Goal: Task Accomplishment & Management: Manage account settings

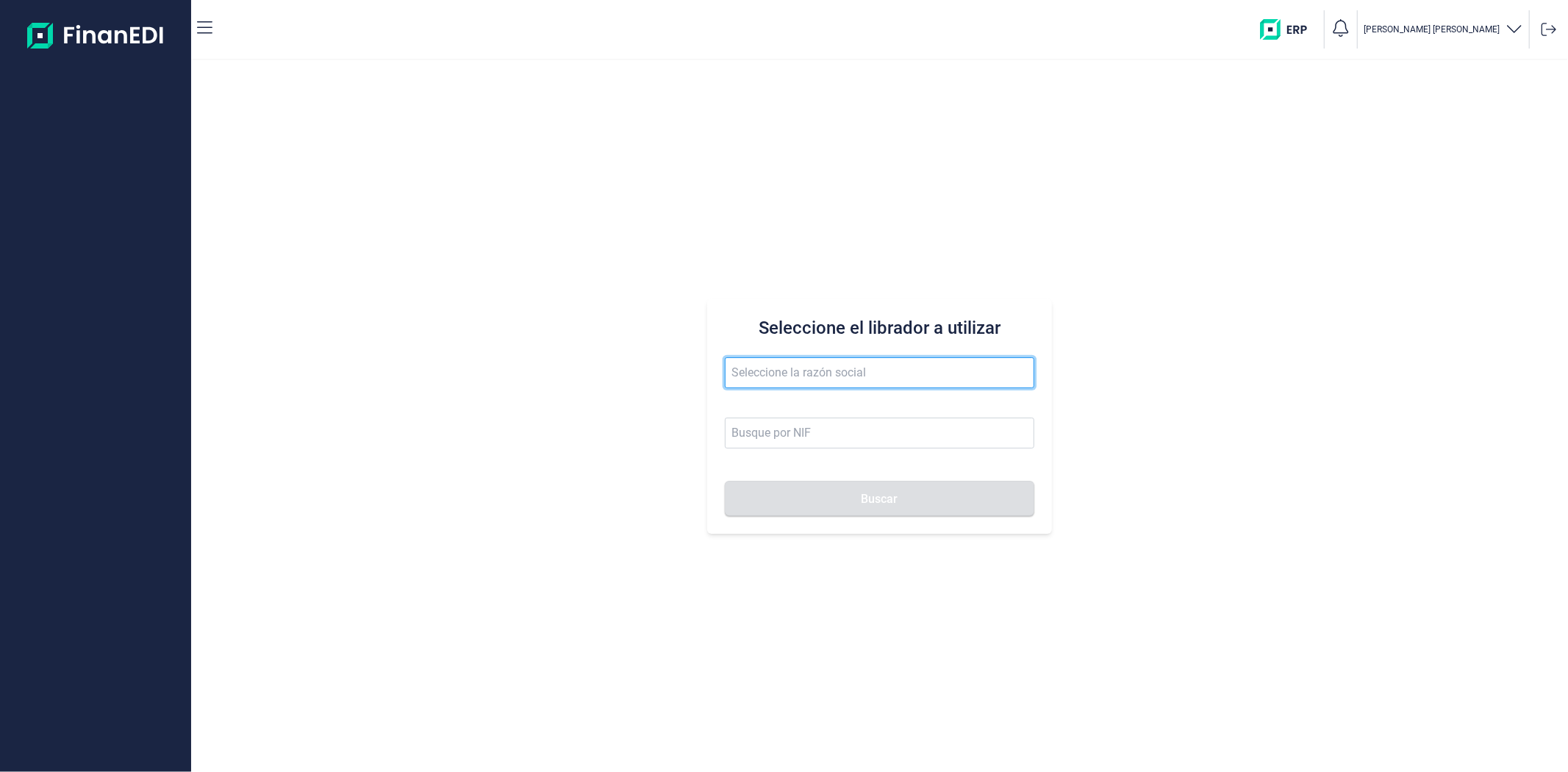
click at [801, 380] on input "text" at bounding box center [878, 373] width 309 height 30
paste input "TECHCITY SYSTEMS SL"
type input "TECHCITY SYSTEMS SL"
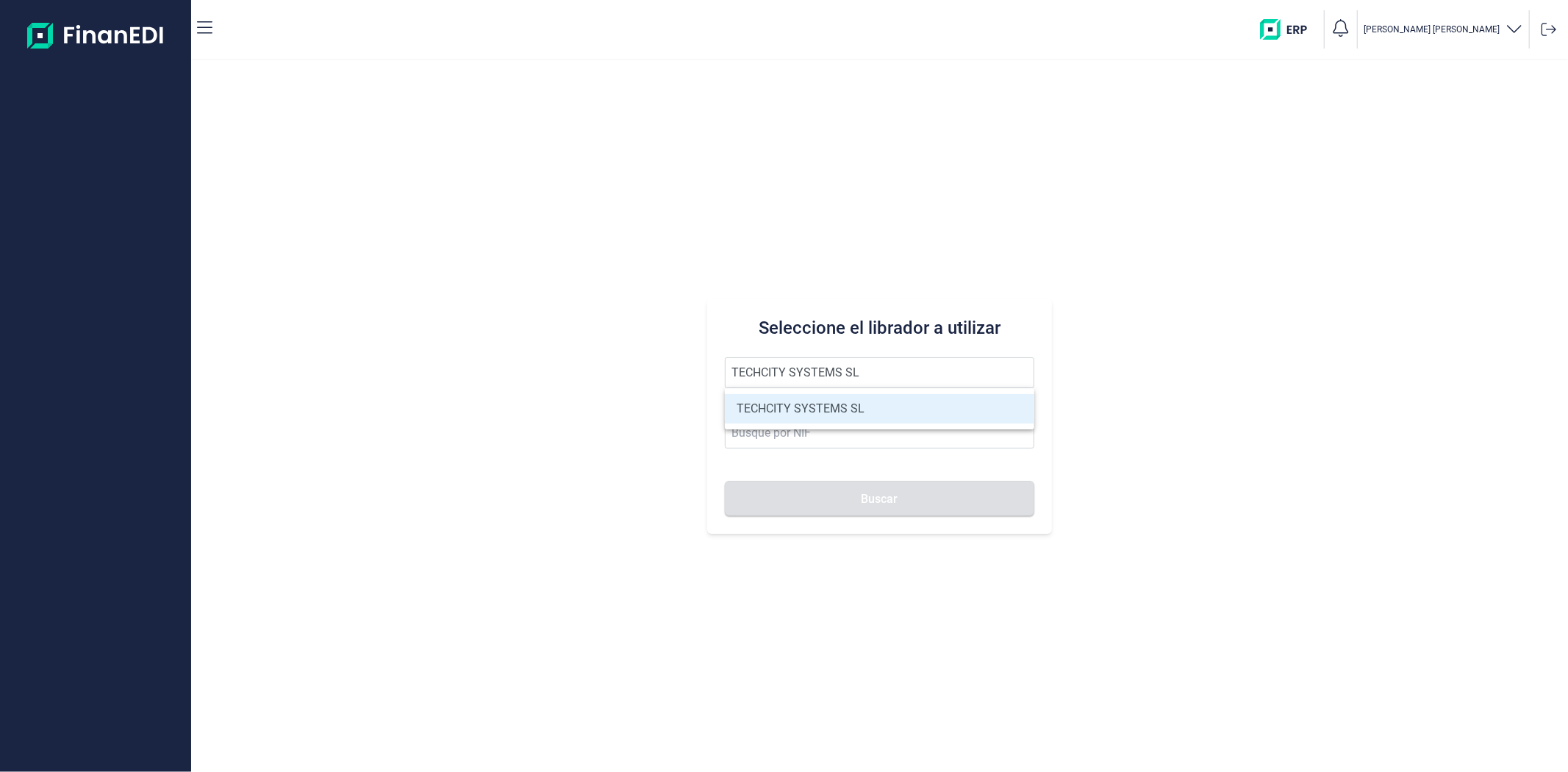
click at [804, 410] on li "TECHCITY SYSTEMS SL" at bounding box center [878, 409] width 309 height 30
type input "B67878116"
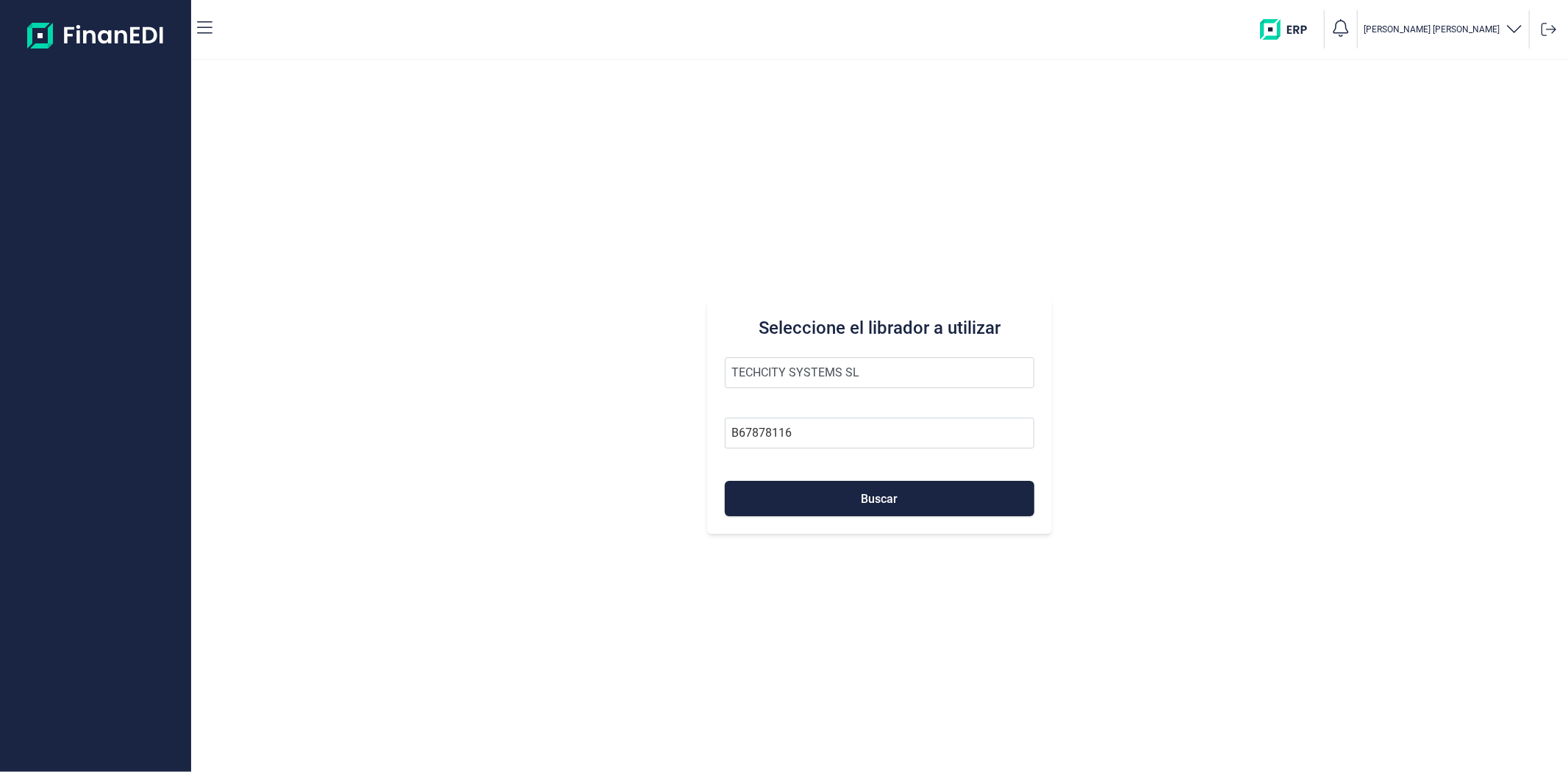
click at [819, 474] on form "TECHCITY SYSTEMS SL B67878116 Buscar" at bounding box center [878, 437] width 309 height 159
click at [822, 488] on button "Buscar" at bounding box center [878, 499] width 309 height 35
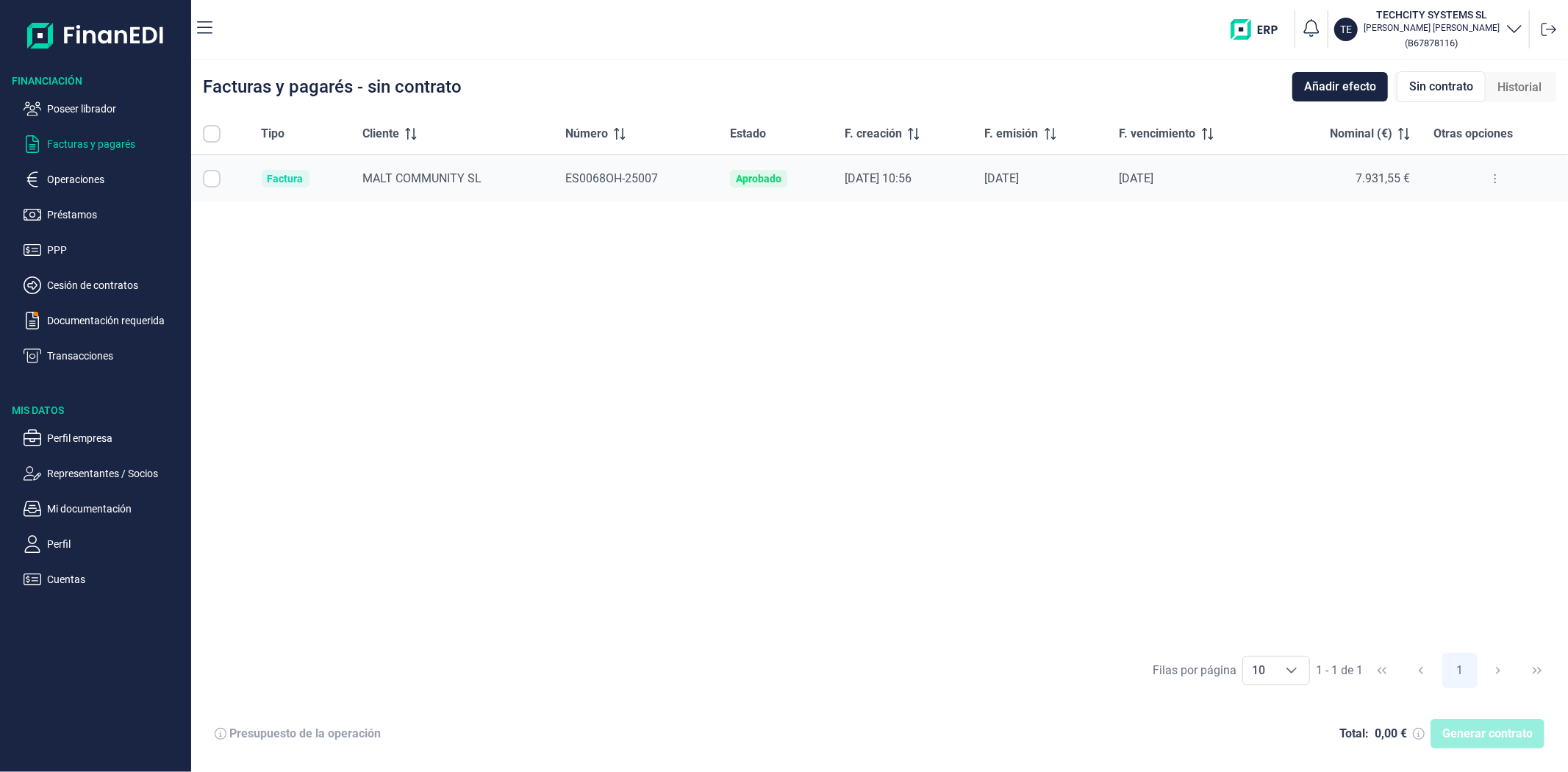
checkbox input "true"
click at [100, 445] on p "Perfil empresa" at bounding box center [116, 438] width 138 height 18
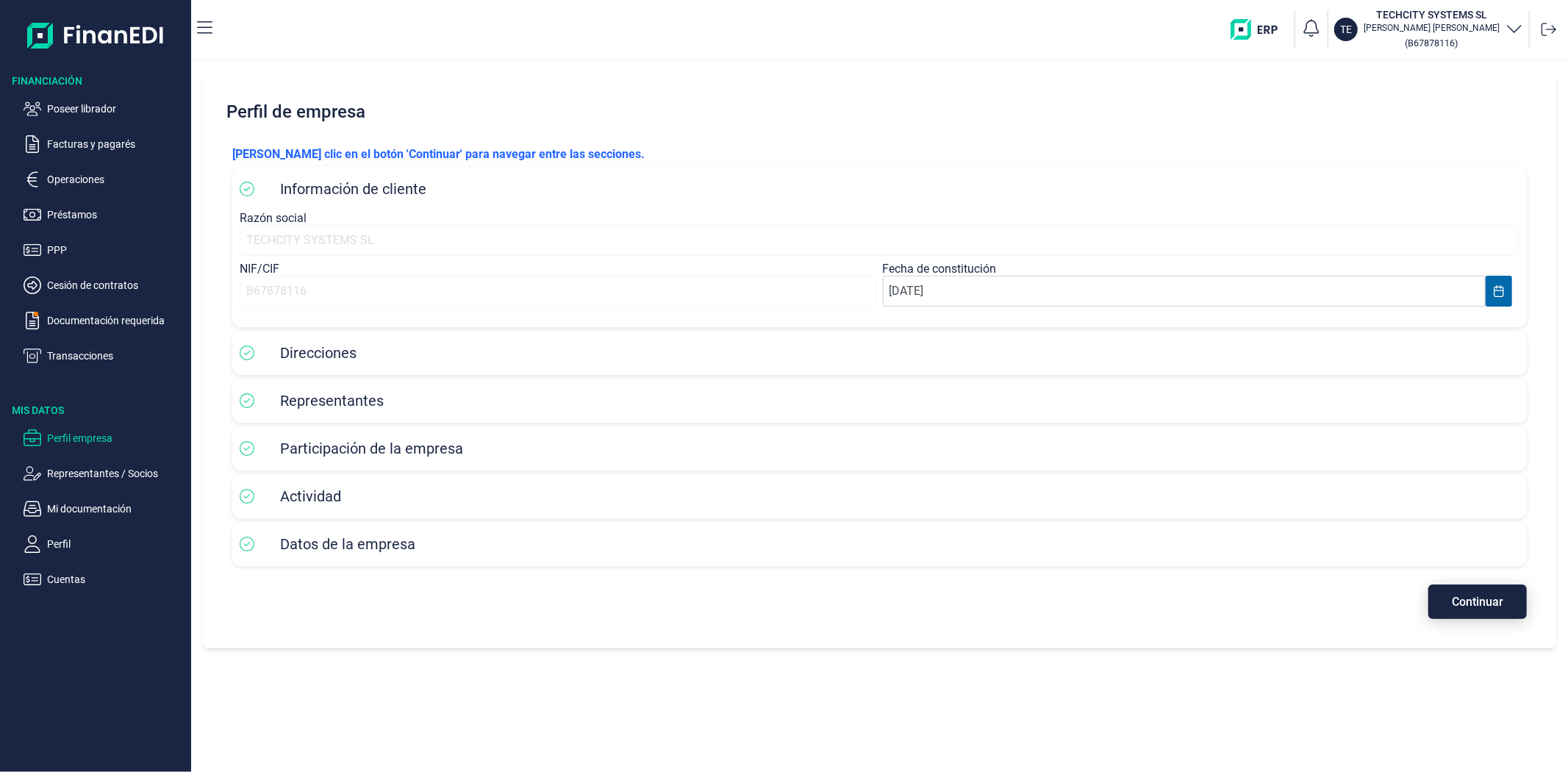
click at [1474, 612] on button "Continuar" at bounding box center [1477, 601] width 99 height 34
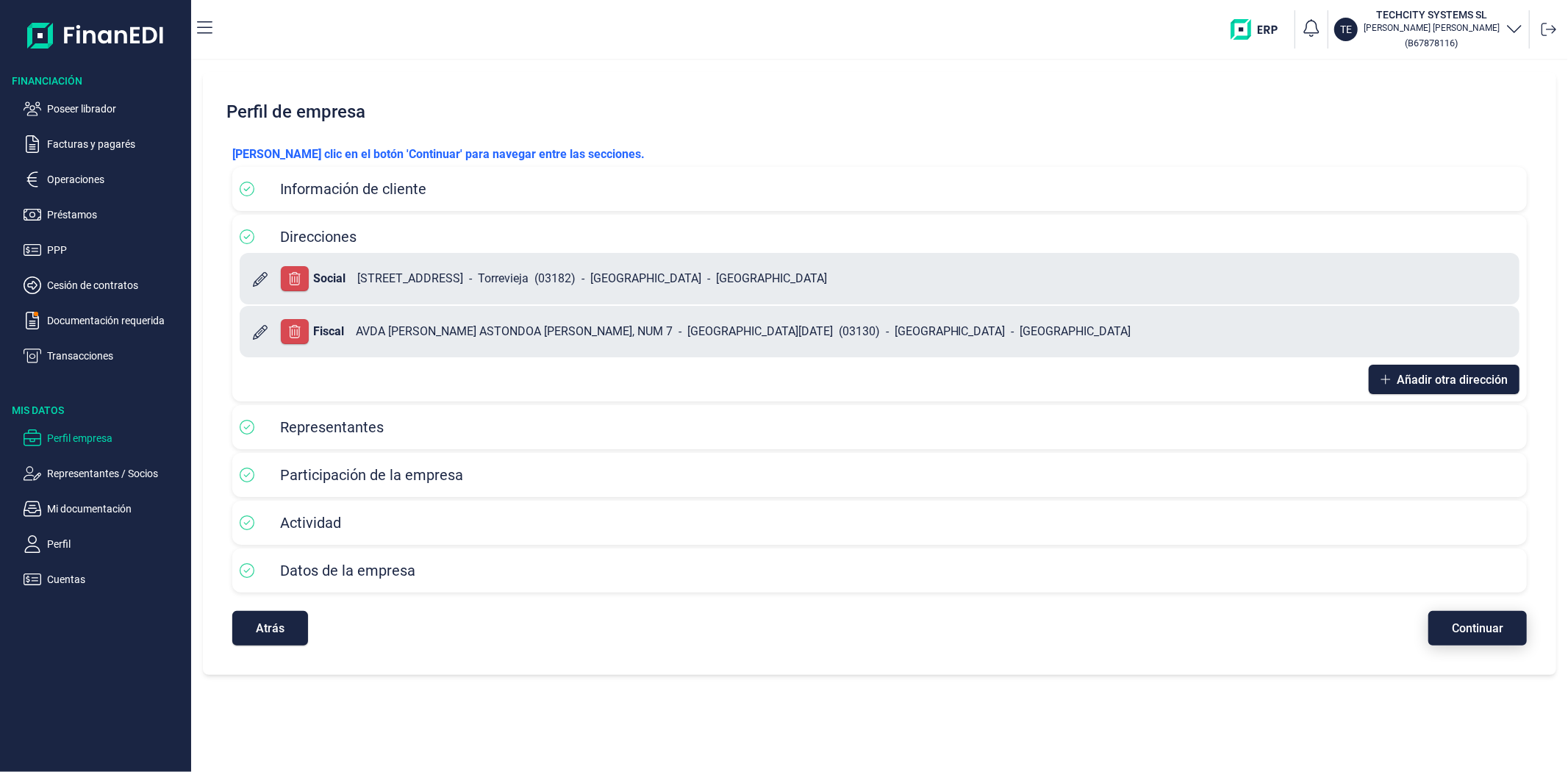
click at [1501, 623] on span "Continuar" at bounding box center [1478, 628] width 52 height 11
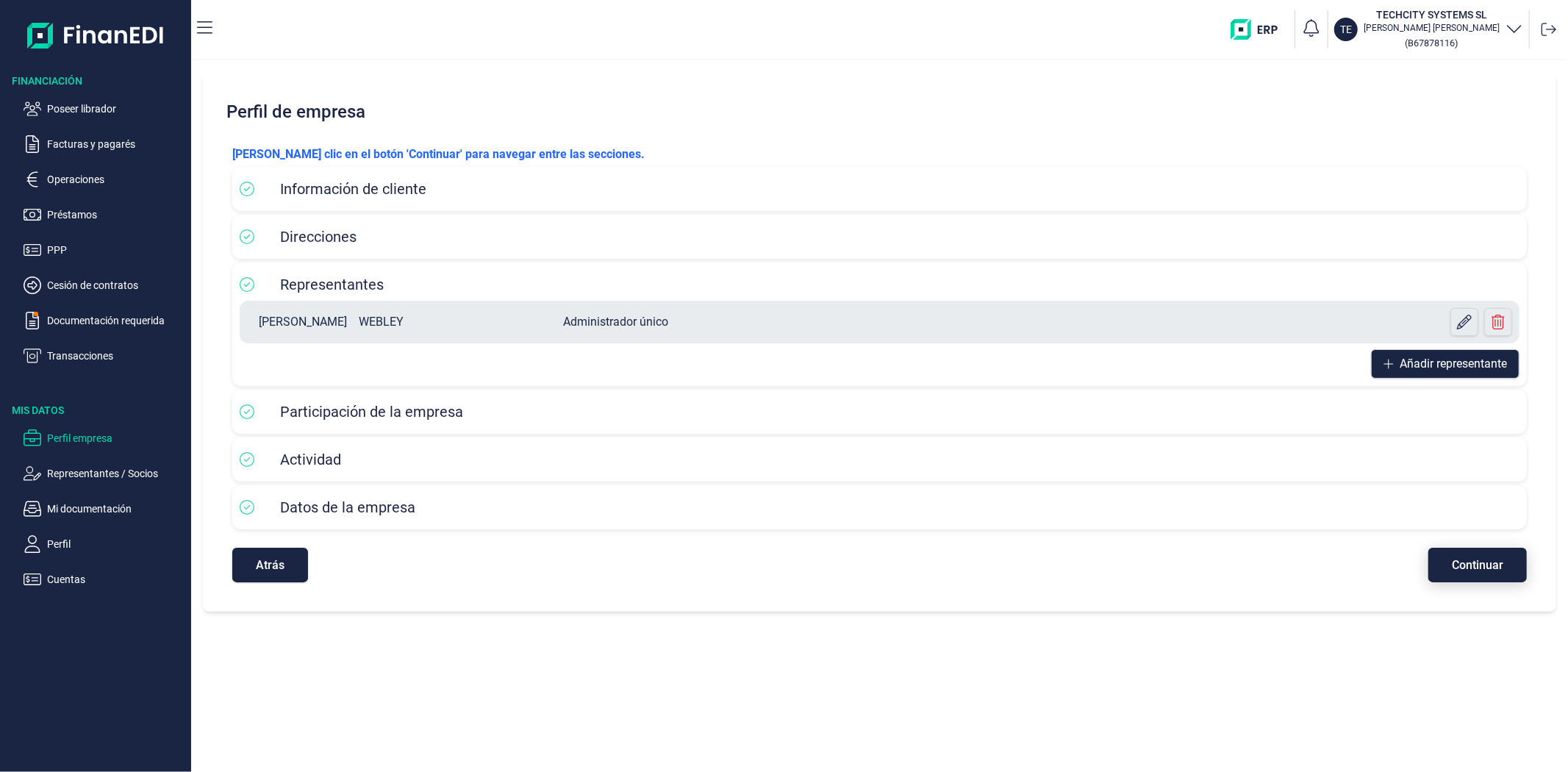
click at [1461, 569] on span "Continuar" at bounding box center [1478, 565] width 52 height 11
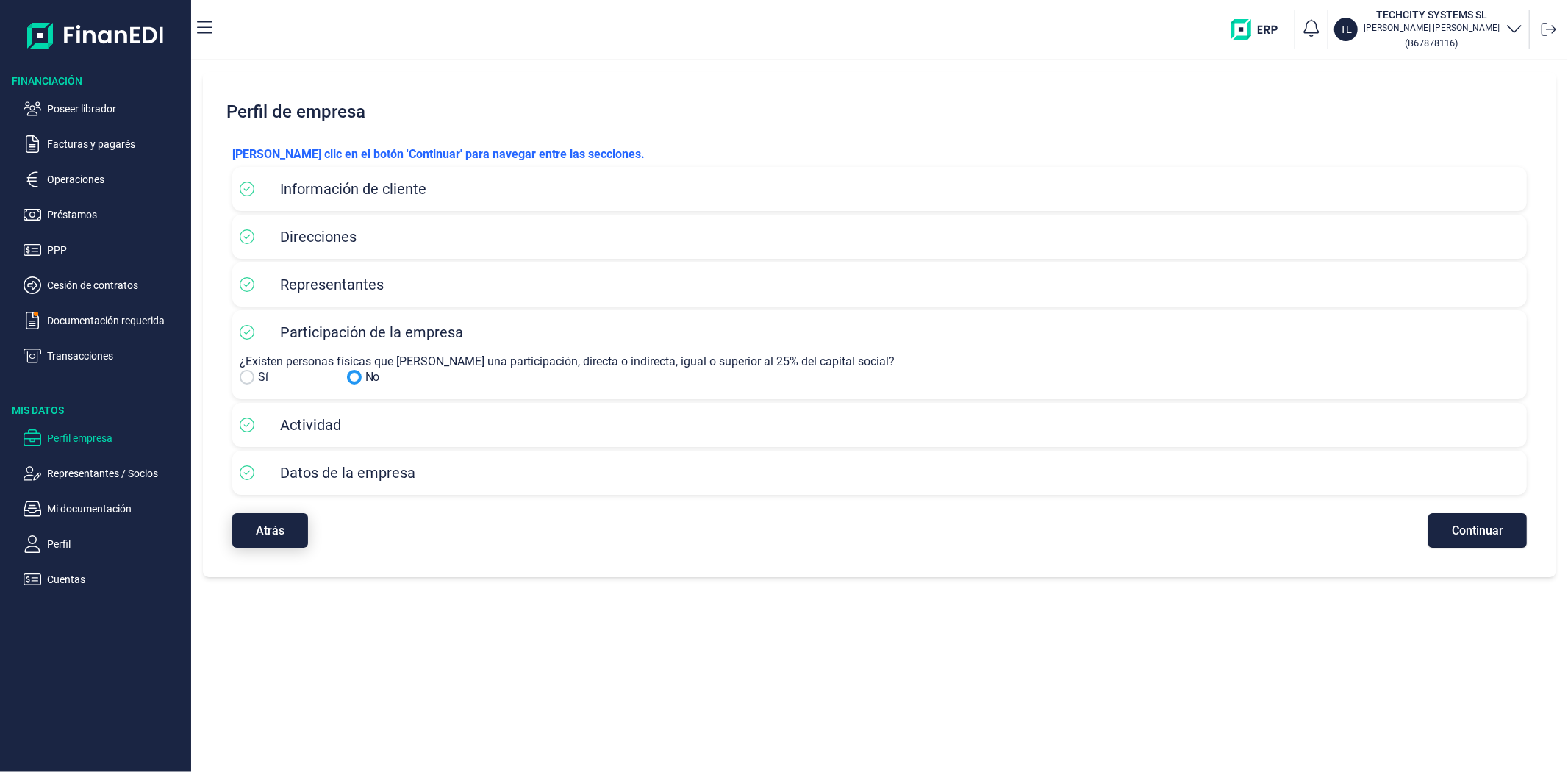
click at [300, 537] on button "Atrás" at bounding box center [270, 530] width 76 height 34
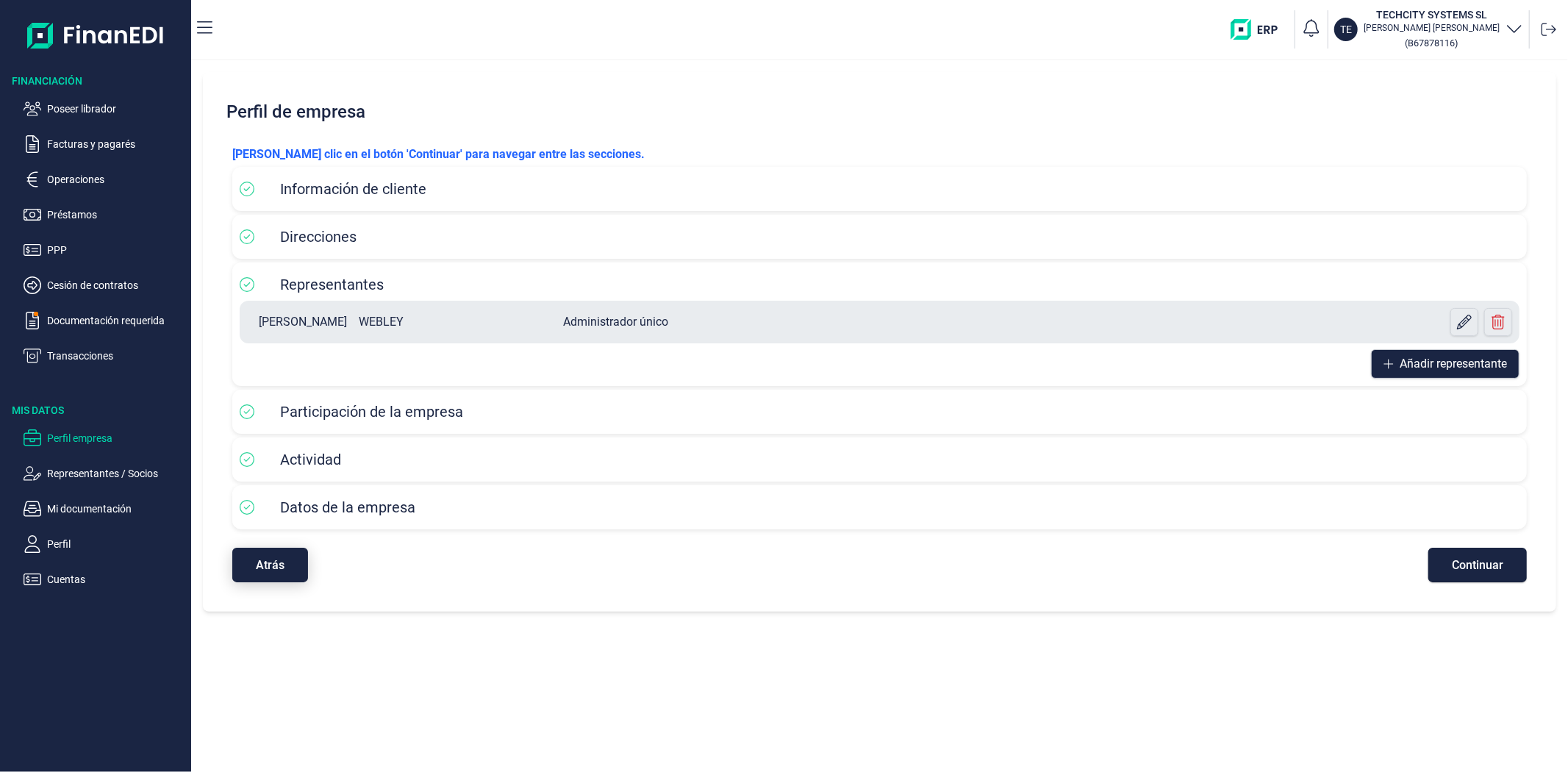
click at [277, 568] on span "Atrás" at bounding box center [270, 565] width 29 height 11
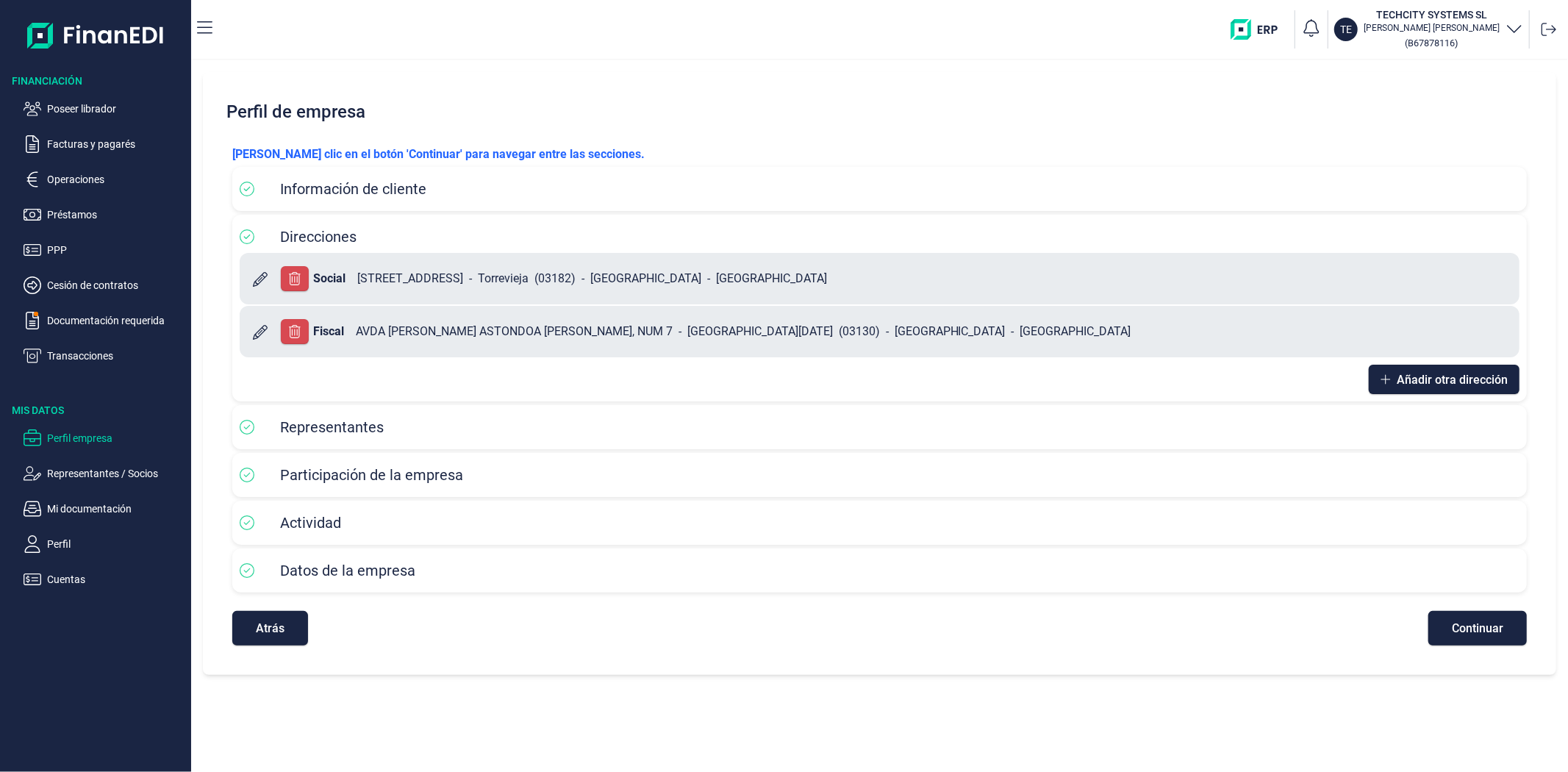
click at [265, 278] on icon at bounding box center [260, 279] width 15 height 15
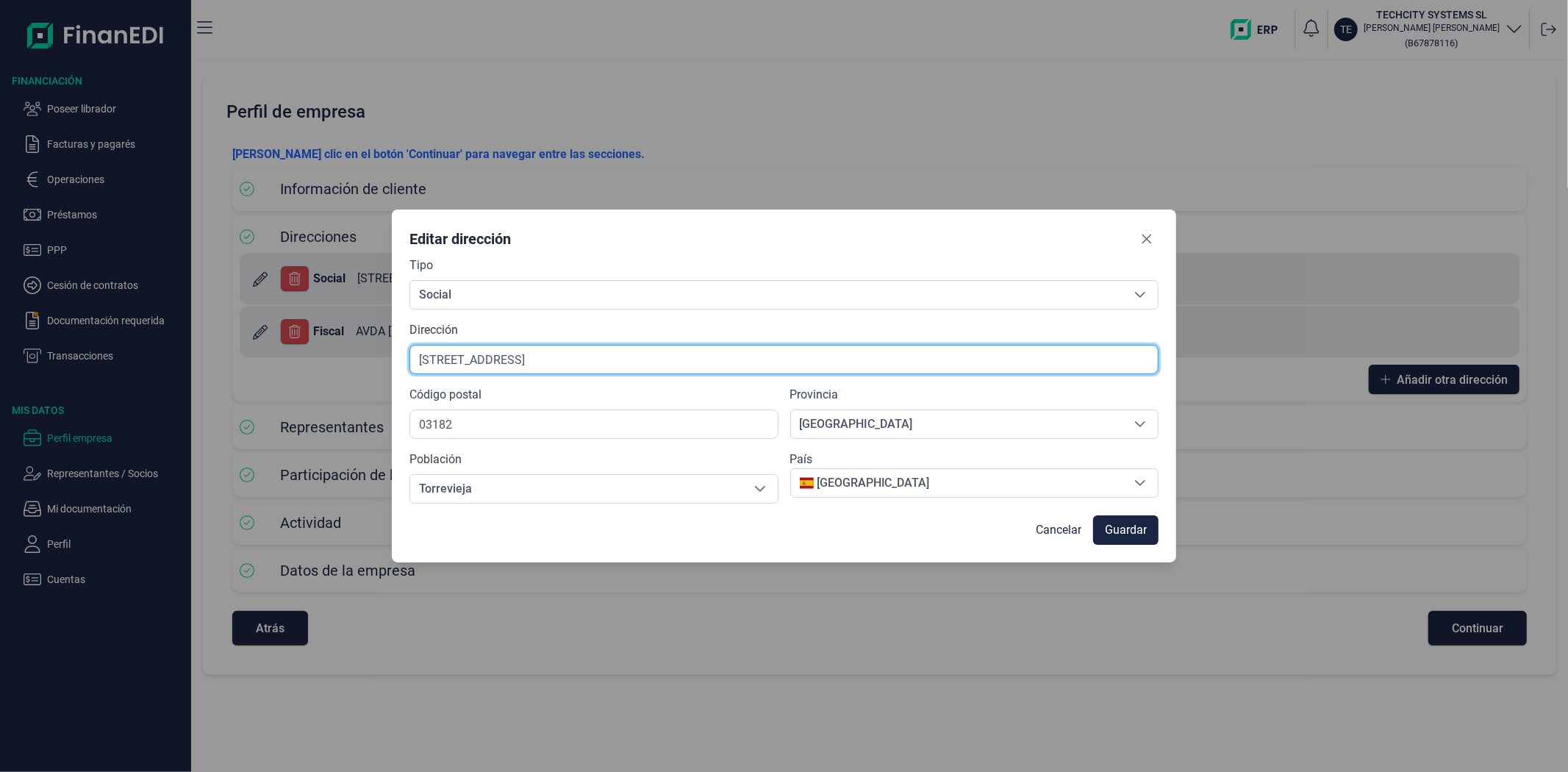
click at [502, 363] on input "[STREET_ADDRESS]" at bounding box center [784, 360] width 749 height 30
type input "[STREET_ADDRESS][PERSON_NAME]"
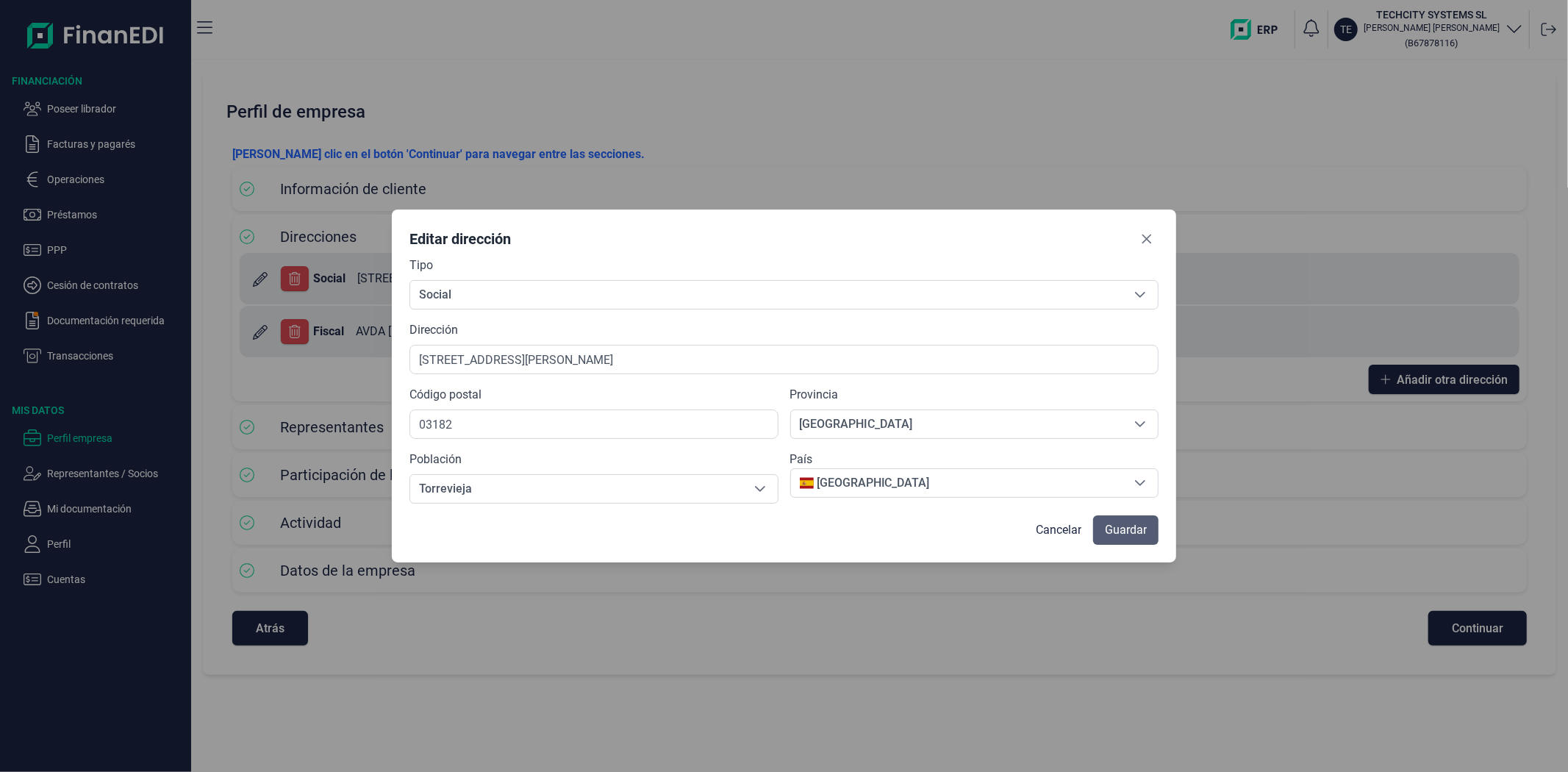
click at [1132, 530] on span "Guardar" at bounding box center [1126, 529] width 41 height 18
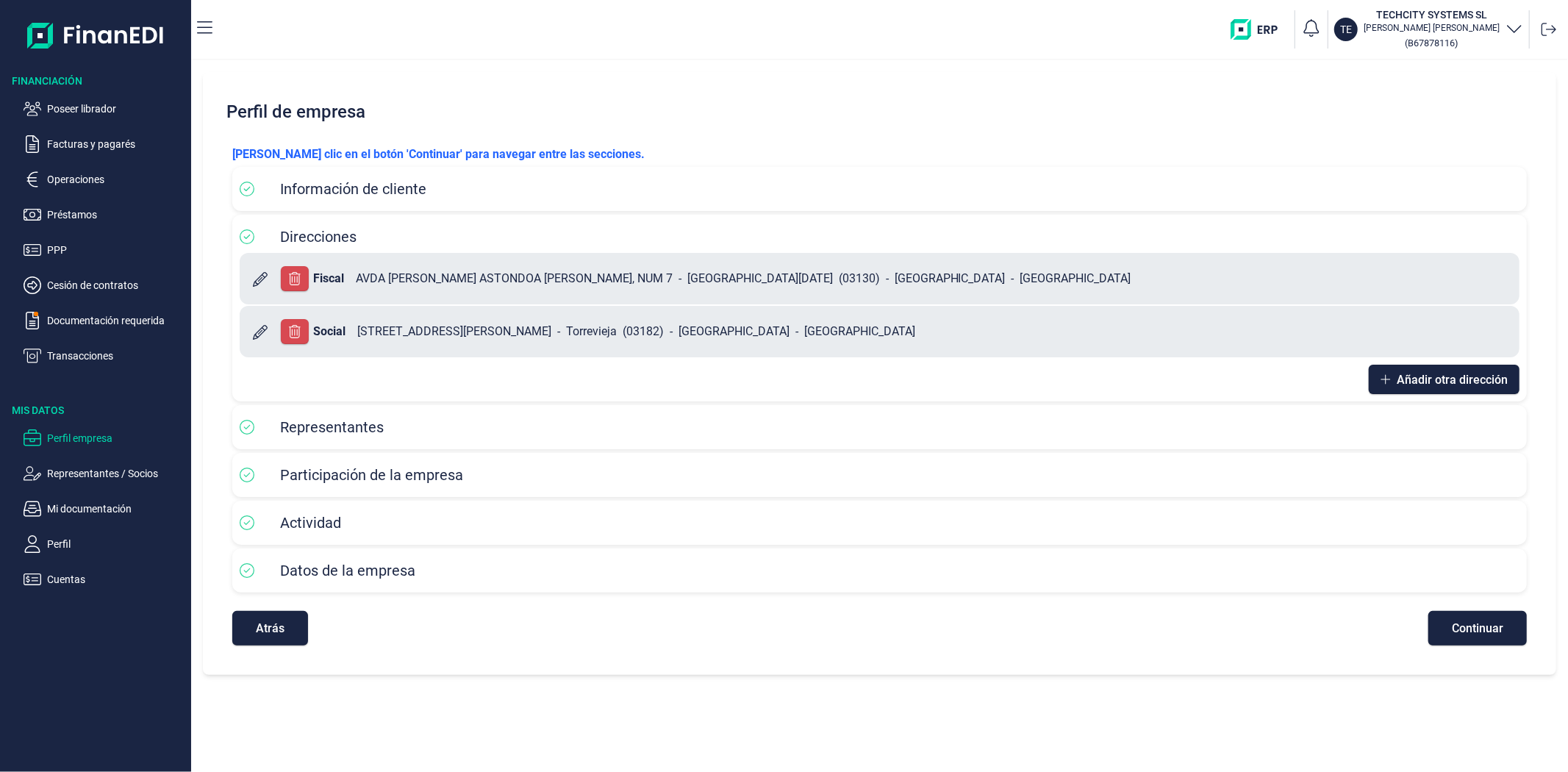
click at [1000, 315] on div "Social [STREET_ADDRESS][PERSON_NAME]" at bounding box center [879, 332] width 1265 height 37
click at [857, 325] on div "Social [STREET_ADDRESS][PERSON_NAME]" at bounding box center [910, 331] width 1193 height 18
click at [819, 202] on div "Información de cliente" at bounding box center [879, 189] width 1279 height 30
click at [786, 192] on div "Información de cliente" at bounding box center [879, 189] width 1279 height 22
